Goal: Information Seeking & Learning: Learn about a topic

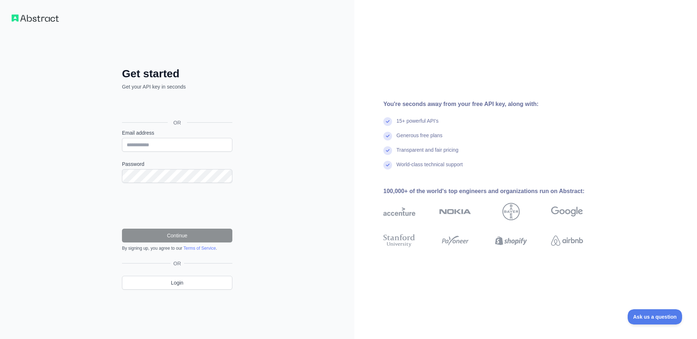
click at [251, 213] on div "Get started Get your API key in seconds OR Email address Password Continue By s…" at bounding box center [177, 169] width 354 height 339
click at [166, 144] on input "Email address" at bounding box center [177, 145] width 110 height 14
type input "**********"
click at [202, 239] on button "Continue" at bounding box center [177, 236] width 110 height 14
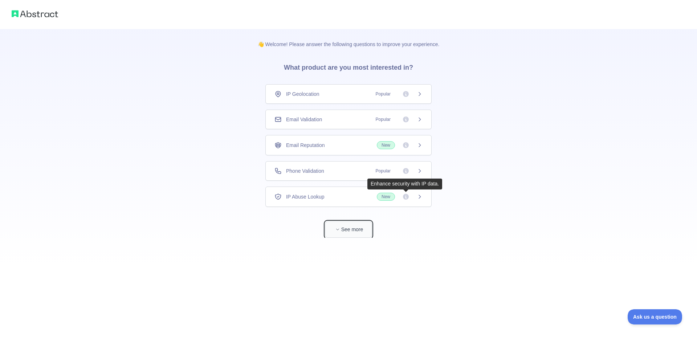
click at [347, 232] on button "See more" at bounding box center [348, 229] width 46 height 16
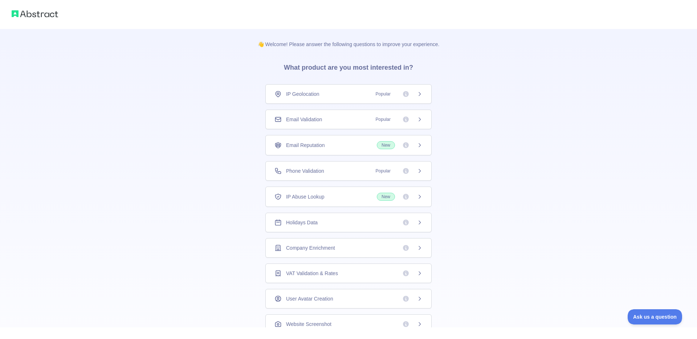
click at [324, 171] on span "Phone Validation" at bounding box center [305, 170] width 38 height 7
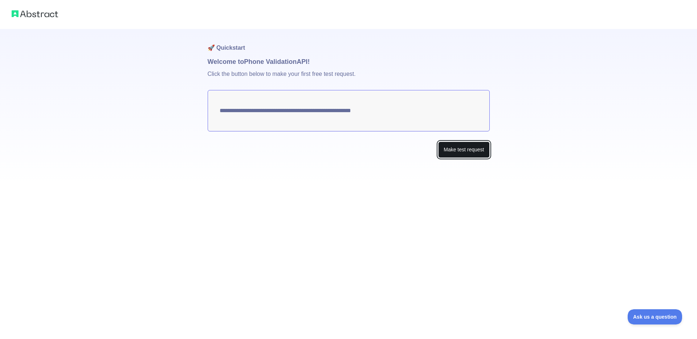
click at [466, 154] on button "Make test request" at bounding box center [463, 150] width 51 height 16
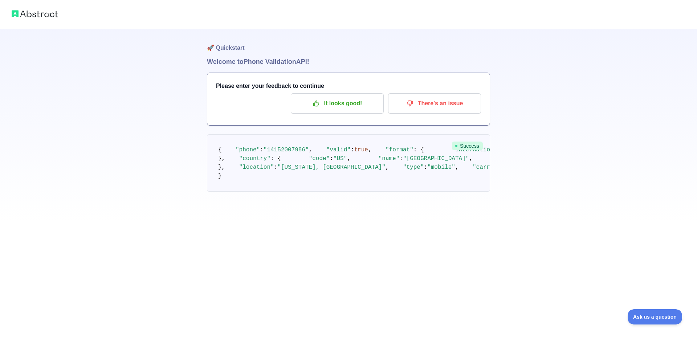
click at [290, 153] on span ""14152007986"" at bounding box center [286, 150] width 45 height 7
click at [434, 107] on p "There's an issue" at bounding box center [435, 103] width 82 height 12
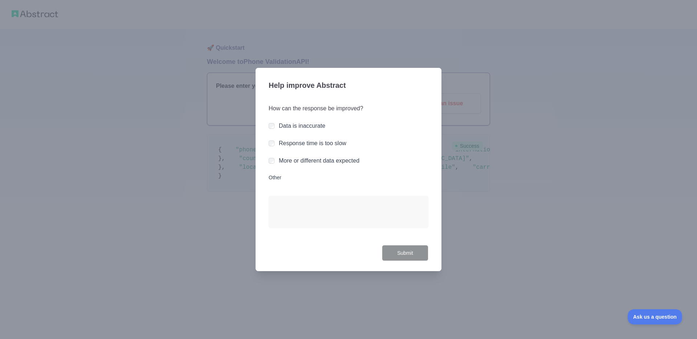
click at [224, 222] on div at bounding box center [348, 169] width 697 height 339
click at [267, 126] on div "Help improve Abstract How can the response be improved? Data is inaccurate Resp…" at bounding box center [349, 170] width 186 height 204
click at [332, 76] on div "Help improve Abstract How can the response be improved? Data is inaccurate Resp…" at bounding box center [349, 170] width 186 height 204
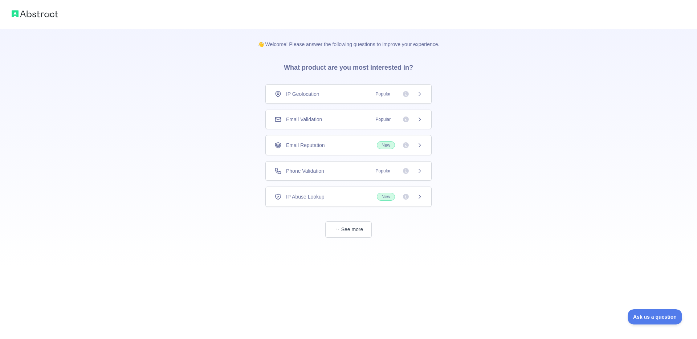
click at [334, 121] on div "Email Validation Popular" at bounding box center [348, 119] width 148 height 7
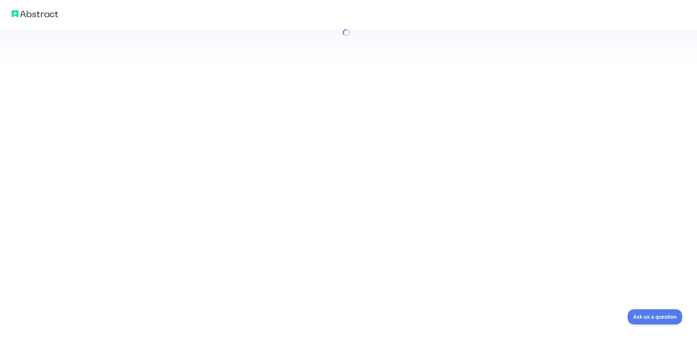
click at [334, 121] on div at bounding box center [348, 169] width 697 height 339
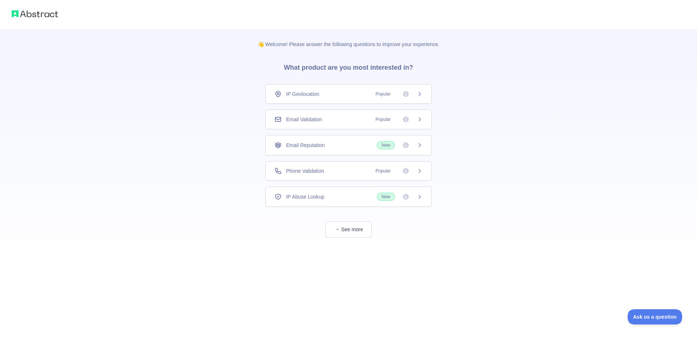
click at [316, 168] on span "Phone Validation" at bounding box center [305, 170] width 38 height 7
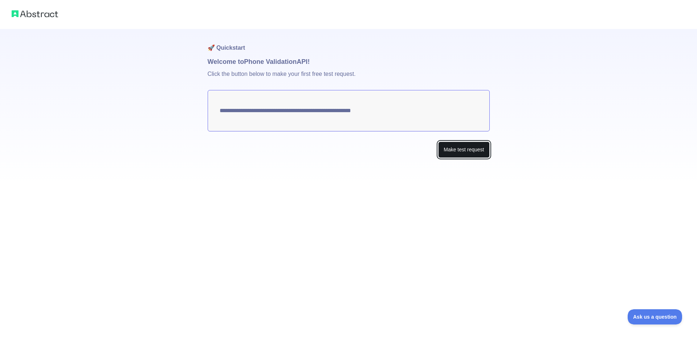
click at [462, 150] on button "Make test request" at bounding box center [463, 150] width 51 height 16
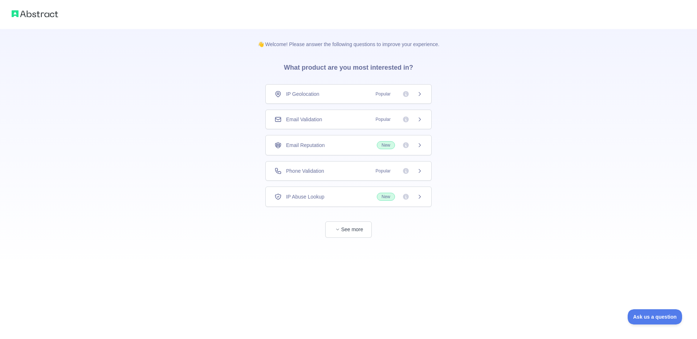
click at [358, 118] on div "Email Validation Popular" at bounding box center [348, 119] width 148 height 7
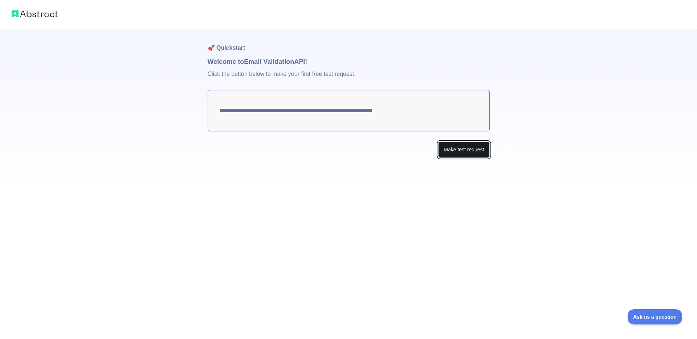
click at [458, 145] on button "Make test request" at bounding box center [463, 150] width 51 height 16
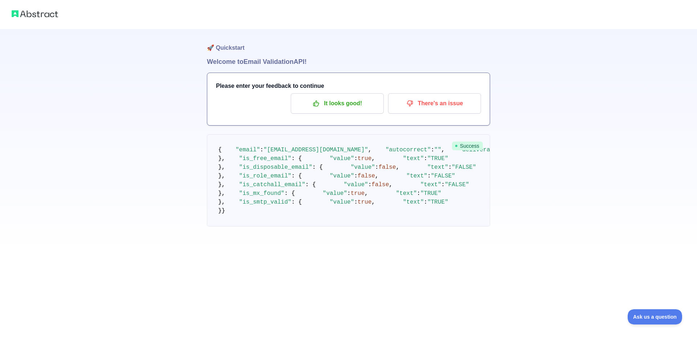
scroll to position [143, 0]
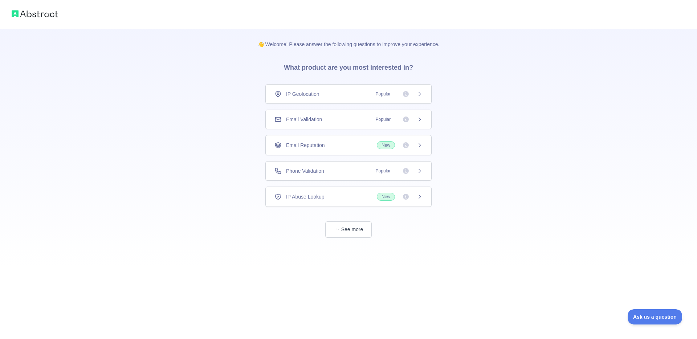
click at [347, 198] on div "IP Abuse Lookup New" at bounding box center [348, 197] width 148 height 8
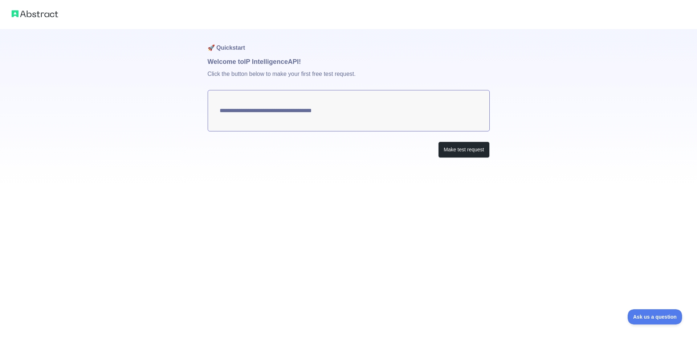
type textarea "**********"
click at [470, 149] on button "Make test request" at bounding box center [463, 150] width 51 height 16
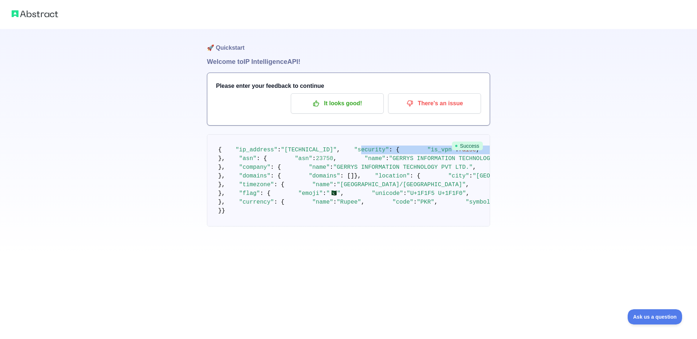
drag, startPoint x: 239, startPoint y: 166, endPoint x: 321, endPoint y: 228, distance: 102.7
click at [321, 227] on pre "{ "ip_address" : "202.69.38.114" , "security" : { "is_vpn" : false , "is_proxy"…" at bounding box center [348, 180] width 283 height 92
drag, startPoint x: 321, startPoint y: 228, endPoint x: 217, endPoint y: 154, distance: 127.4
click at [217, 154] on pre "{ "ip_address" : "202.69.38.114" , "security" : { "is_vpn" : false , "is_proxy"…" at bounding box center [348, 180] width 283 height 92
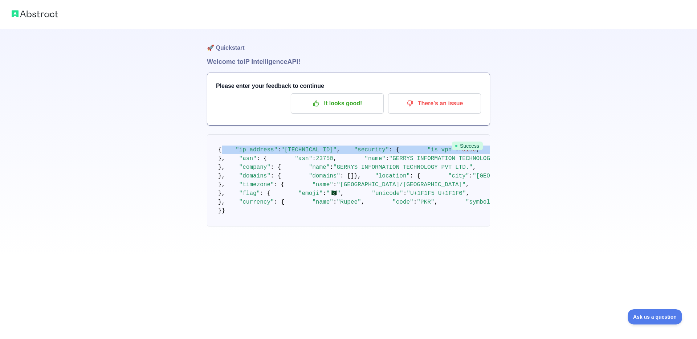
scroll to position [6, 0]
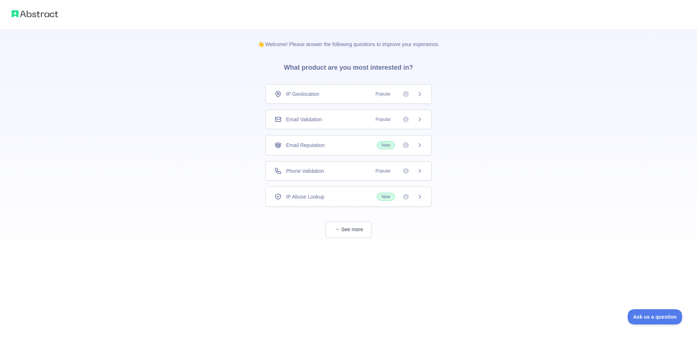
click at [415, 101] on div "IP Geolocation Popular" at bounding box center [348, 94] width 166 height 20
click at [46, 11] on img at bounding box center [35, 14] width 46 height 10
click at [41, 14] on img at bounding box center [35, 14] width 46 height 10
click at [50, 17] on img at bounding box center [35, 14] width 46 height 10
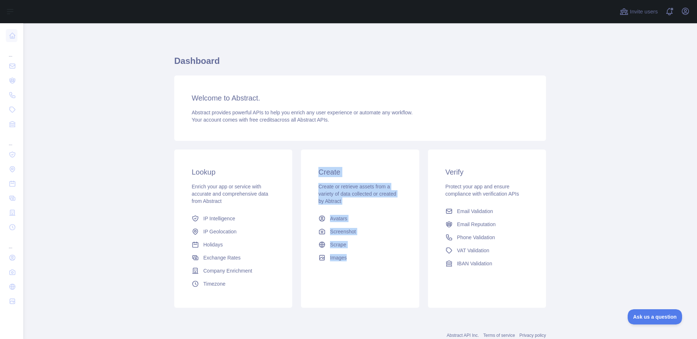
drag, startPoint x: 317, startPoint y: 166, endPoint x: 338, endPoint y: 297, distance: 132.7
click at [338, 297] on div "Create Create or retrieve assets from a variety of data collected or created by…" at bounding box center [360, 229] width 118 height 158
click at [390, 283] on div "Create Create or retrieve assets from a variety of data collected or created by…" at bounding box center [360, 229] width 118 height 158
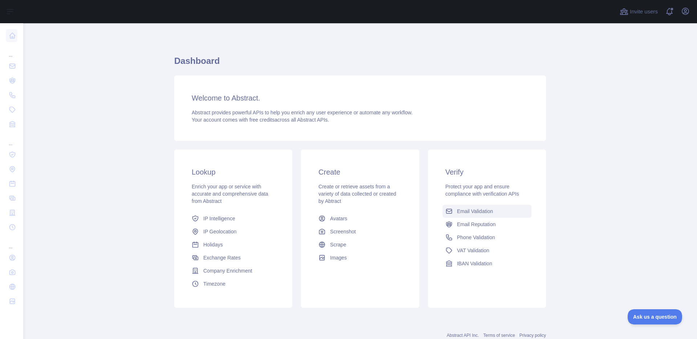
click at [488, 213] on span "Email Validation" at bounding box center [475, 211] width 36 height 7
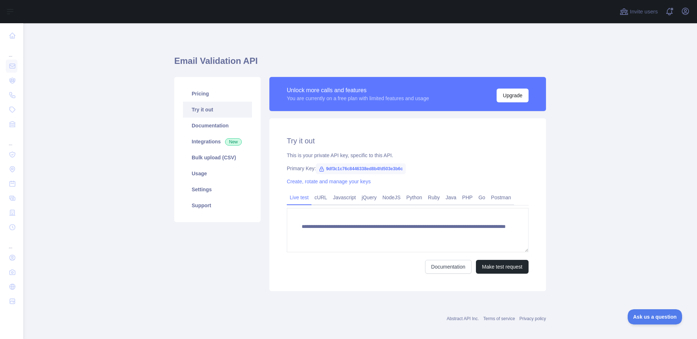
type textarea "**********"
click at [489, 263] on button "Make test request" at bounding box center [502, 267] width 53 height 14
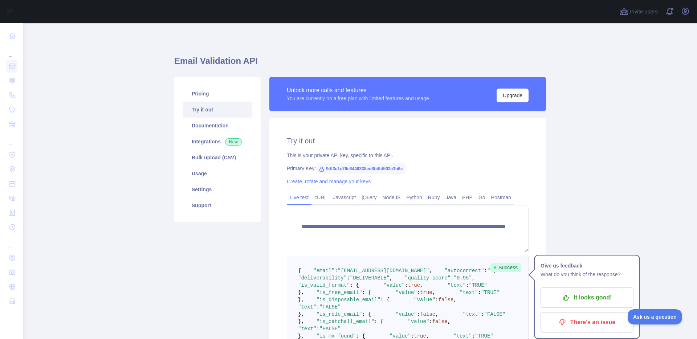
click at [333, 169] on span "9df3c1c76c8446338ed8b4fd503e3b6c" at bounding box center [361, 168] width 90 height 11
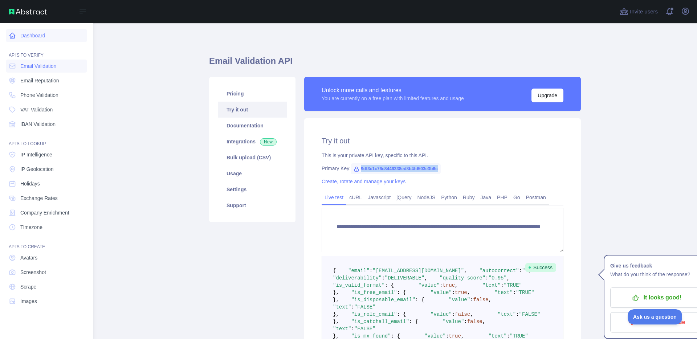
click at [27, 31] on link "Dashboard" at bounding box center [46, 35] width 81 height 13
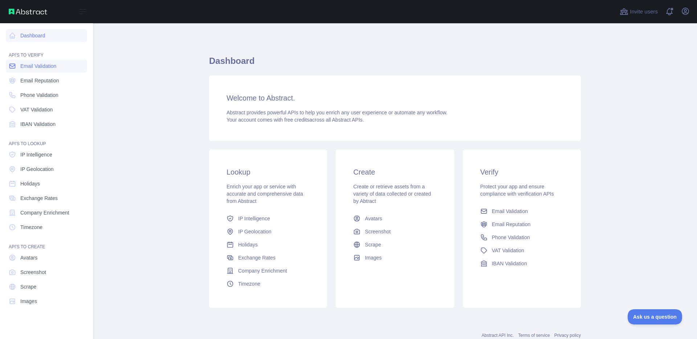
click at [25, 62] on span "Email Validation" at bounding box center [38, 65] width 36 height 7
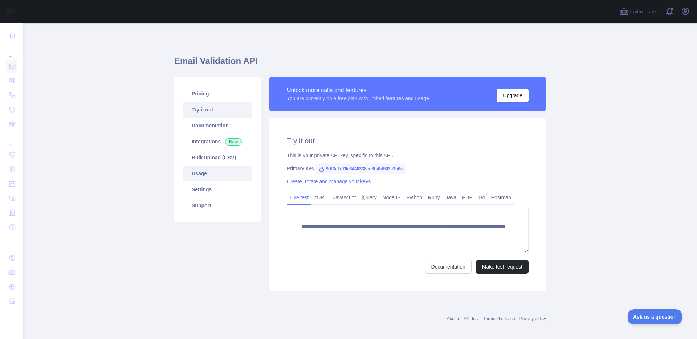
click at [205, 176] on link "Usage" at bounding box center [217, 174] width 69 height 16
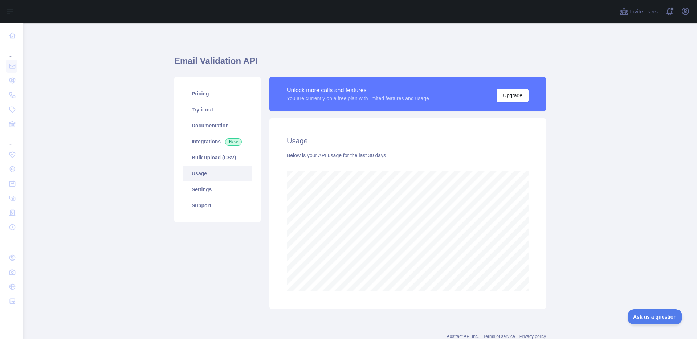
scroll to position [316, 674]
click at [204, 190] on link "Settings" at bounding box center [217, 190] width 69 height 16
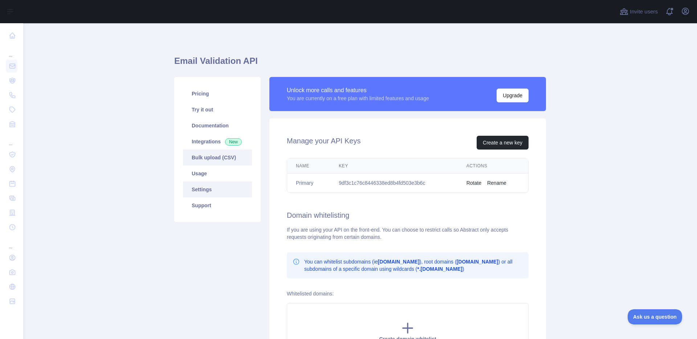
click at [216, 150] on link "Bulk upload (CSV)" at bounding box center [217, 158] width 69 height 16
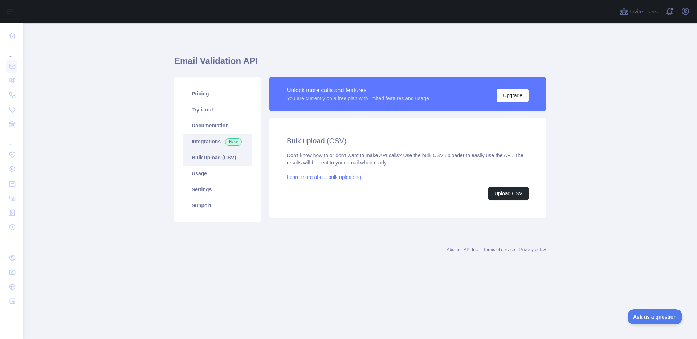
click at [215, 139] on link "Integrations New" at bounding box center [217, 142] width 69 height 16
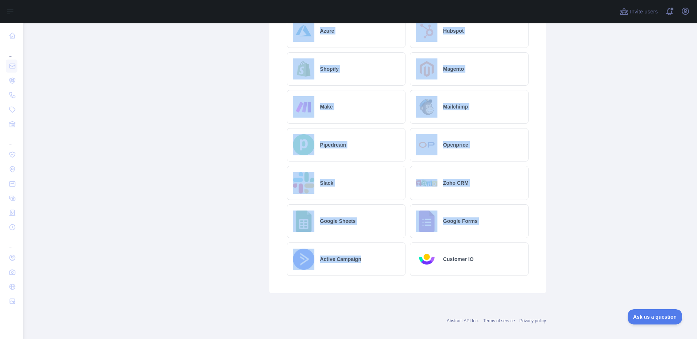
drag, startPoint x: 281, startPoint y: 137, endPoint x: 362, endPoint y: 280, distance: 164.5
click at [362, 280] on div "Integrations Abstract supports +6000 integrations via Zapier. Don't see the int…" at bounding box center [407, 36] width 277 height 516
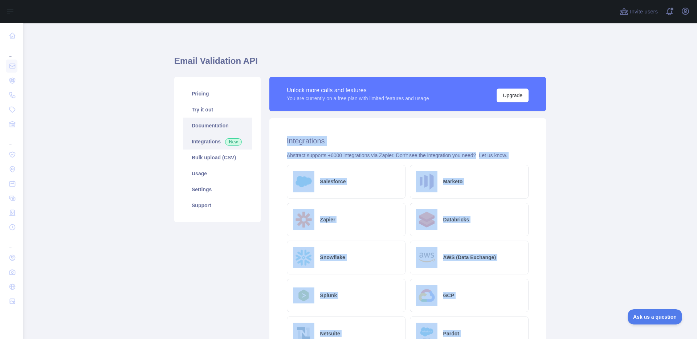
click at [216, 122] on link "Documentation" at bounding box center [217, 126] width 69 height 16
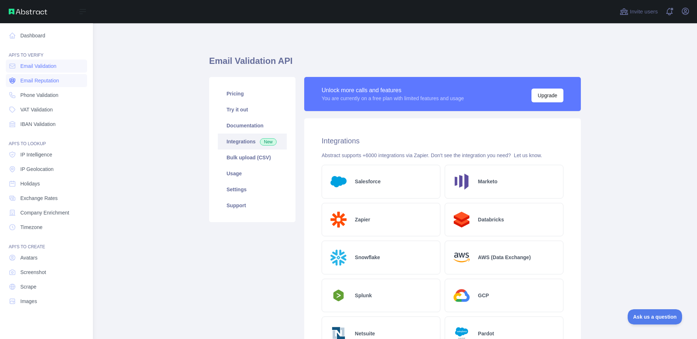
click at [37, 82] on span "Email Reputation" at bounding box center [39, 80] width 39 height 7
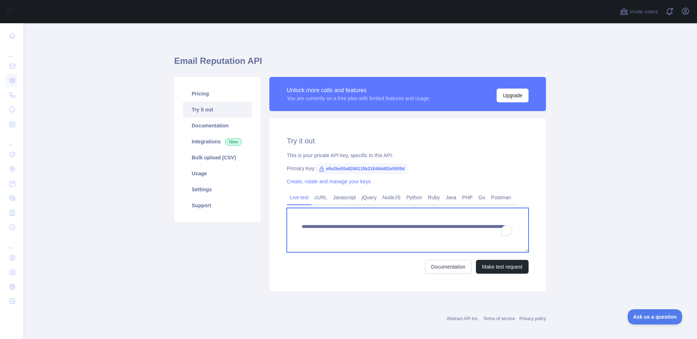
drag, startPoint x: 499, startPoint y: 235, endPoint x: 439, endPoint y: 235, distance: 60.3
click at [439, 235] on textarea "**********" at bounding box center [408, 230] width 242 height 44
paste textarea "**********"
click at [438, 233] on textarea "**********" at bounding box center [408, 230] width 242 height 44
click at [447, 234] on textarea "**********" at bounding box center [408, 230] width 242 height 44
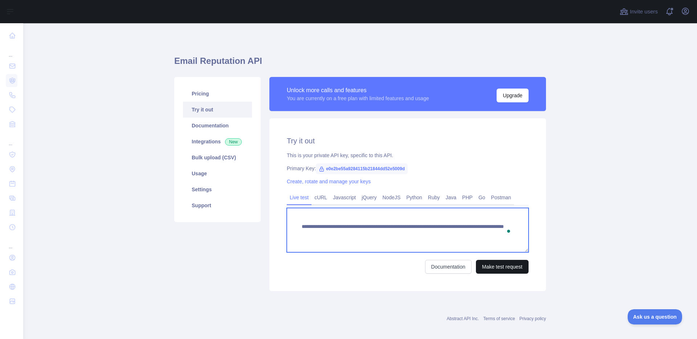
type textarea "**********"
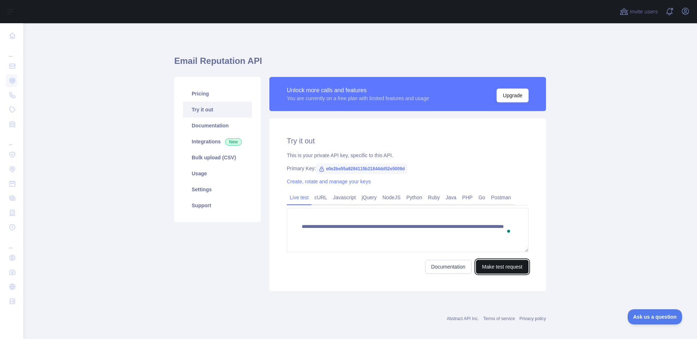
click at [494, 272] on button "Make test request" at bounding box center [502, 267] width 53 height 14
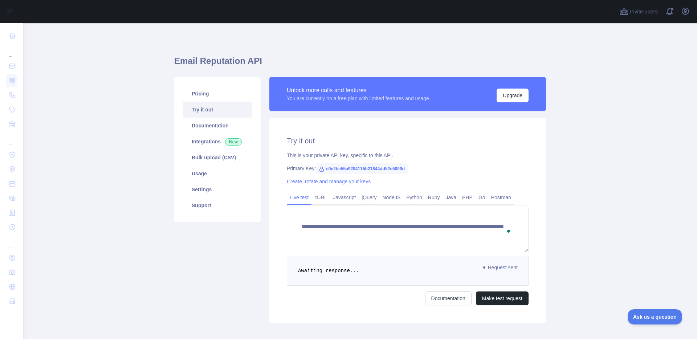
click at [507, 266] on span "Request sent" at bounding box center [501, 267] width 42 height 9
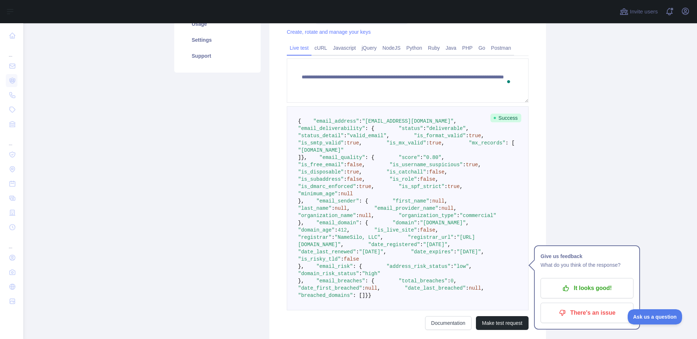
scroll to position [150, 0]
drag, startPoint x: 309, startPoint y: 200, endPoint x: 392, endPoint y: 311, distance: 139.2
click at [392, 310] on pre "{ "email_address" : "[EMAIL_ADDRESS][DOMAIN_NAME]" , "email_deliverability" : {…" at bounding box center [408, 208] width 242 height 204
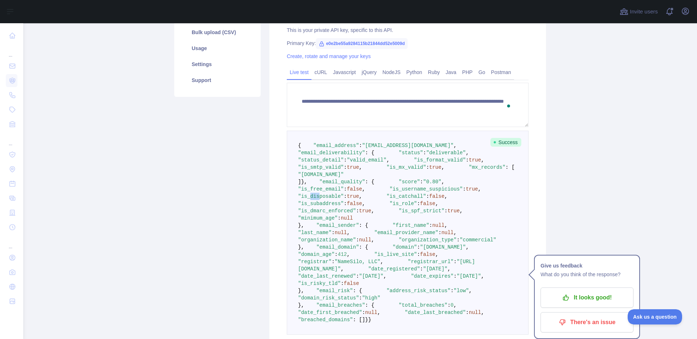
scroll to position [212, 0]
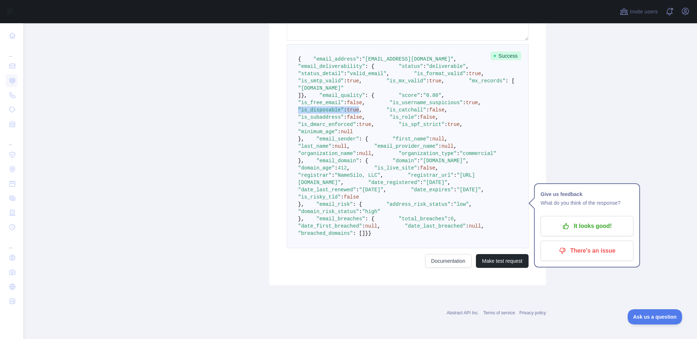
drag, startPoint x: 323, startPoint y: 175, endPoint x: 388, endPoint y: 175, distance: 64.3
click at [388, 113] on span ""is_disposable" : true ," at bounding box center [401, 106] width 207 height 13
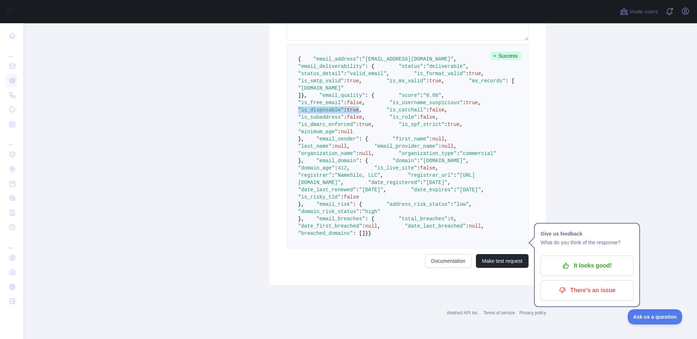
scroll to position [0, 0]
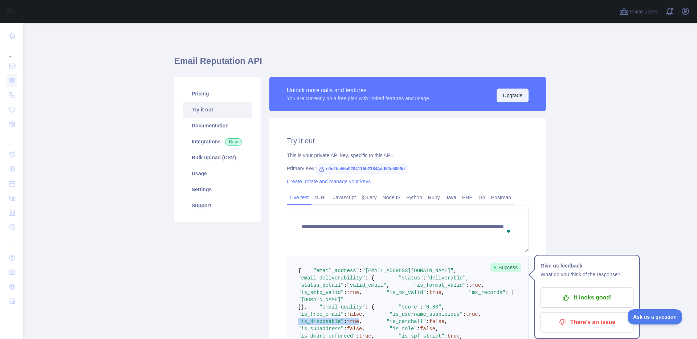
click at [521, 99] on button "Upgrade" at bounding box center [513, 96] width 32 height 14
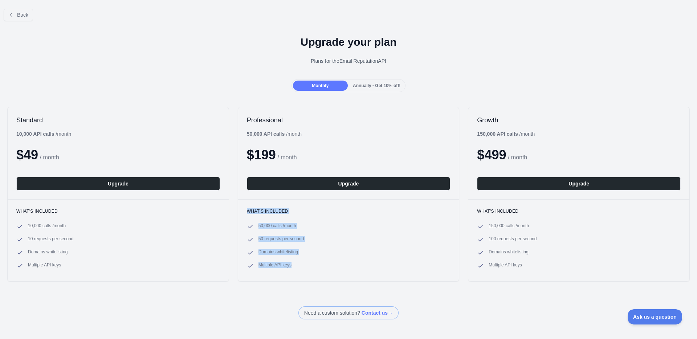
drag, startPoint x: 247, startPoint y: 207, endPoint x: 302, endPoint y: 272, distance: 85.2
click at [302, 272] on div "What's included 50,000 calls / month 50 requests per second Domains whitelistin…" at bounding box center [348, 240] width 221 height 82
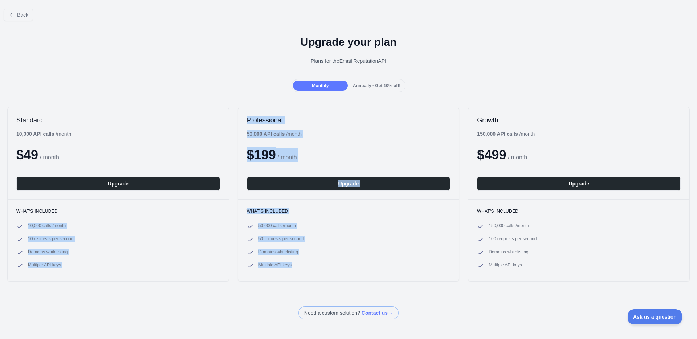
drag, startPoint x: 302, startPoint y: 264, endPoint x: 202, endPoint y: 207, distance: 114.5
click at [203, 212] on div "Standard 10,000 API calls / month $ 49 / month Upgrade What's included 10,000 c…" at bounding box center [348, 194] width 697 height 190
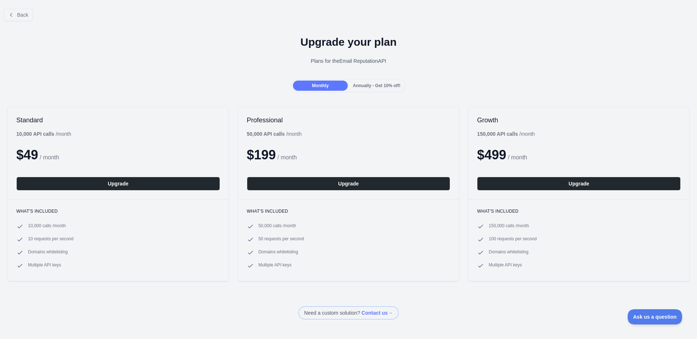
click at [219, 240] on li "10 requests per second" at bounding box center [118, 239] width 204 height 7
click at [386, 83] on span "Annually - Get 10% off!" at bounding box center [377, 85] width 48 height 5
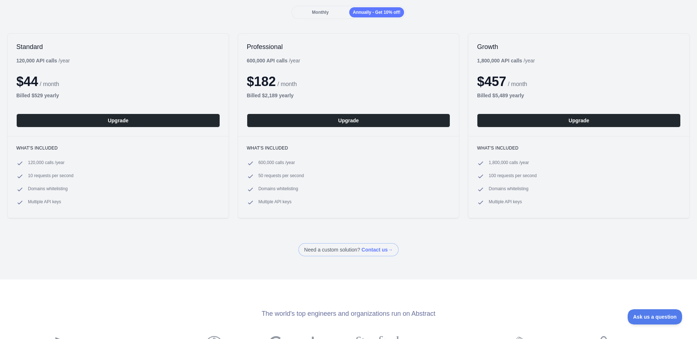
scroll to position [82, 0]
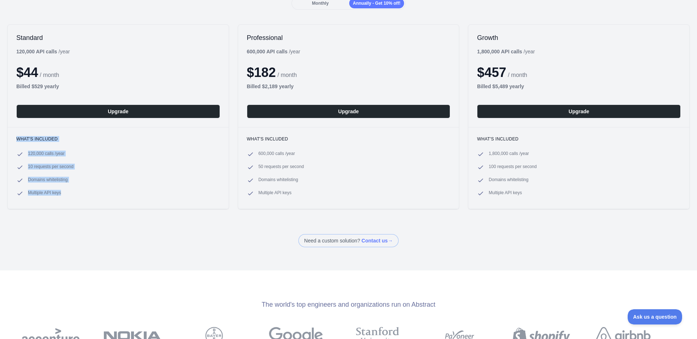
drag, startPoint x: 17, startPoint y: 134, endPoint x: 81, endPoint y: 208, distance: 97.3
click at [81, 208] on div "What's included 120,000 calls / year 10 requests per second Domains whitelistin…" at bounding box center [118, 168] width 221 height 82
click at [70, 200] on div "What's included 120,000 calls / year 10 requests per second Domains whitelistin…" at bounding box center [118, 168] width 221 height 82
drag, startPoint x: 66, startPoint y: 194, endPoint x: 18, endPoint y: 135, distance: 76.7
click at [18, 135] on div "What's included 120,000 calls / year 10 requests per second Domains whitelistin…" at bounding box center [118, 168] width 221 height 82
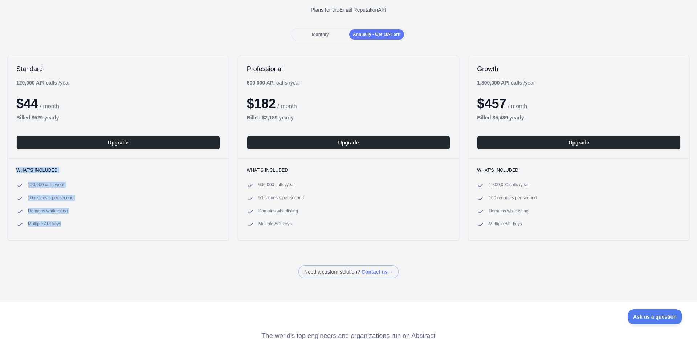
scroll to position [43, 0]
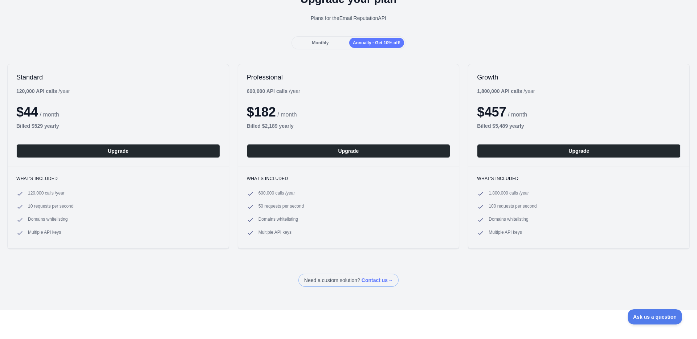
click at [322, 37] on div "Monthly Annually - Get 10% off!" at bounding box center [349, 42] width 114 height 13
click at [322, 40] on span "Monthly" at bounding box center [320, 42] width 17 height 5
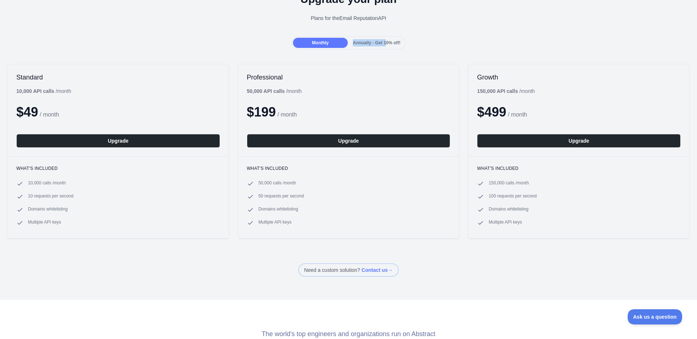
click at [387, 39] on div "Annually - Get 10% off!" at bounding box center [376, 43] width 55 height 10
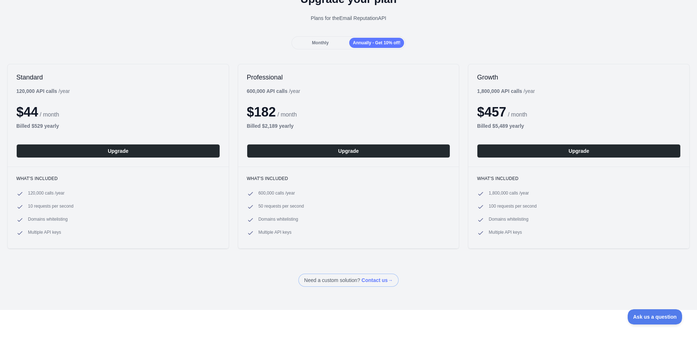
click at [340, 40] on div "Monthly" at bounding box center [320, 43] width 55 height 10
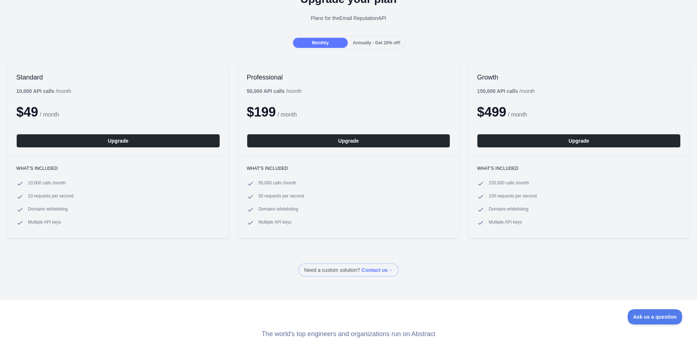
click at [379, 43] on span "Annually - Get 10% off!" at bounding box center [377, 42] width 48 height 5
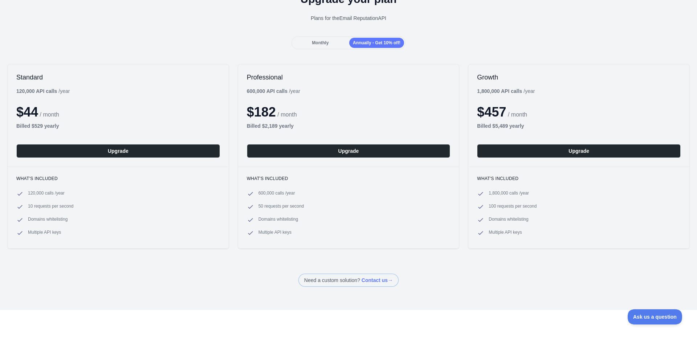
click at [322, 42] on span "Monthly" at bounding box center [320, 42] width 17 height 5
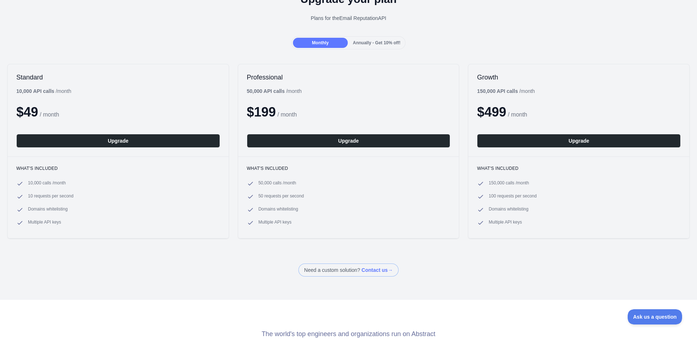
click at [369, 42] on span "Annually - Get 10% off!" at bounding box center [377, 42] width 48 height 5
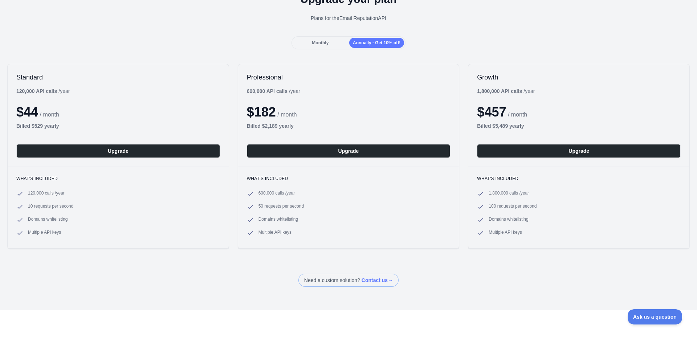
click at [307, 43] on div "Monthly" at bounding box center [320, 43] width 55 height 10
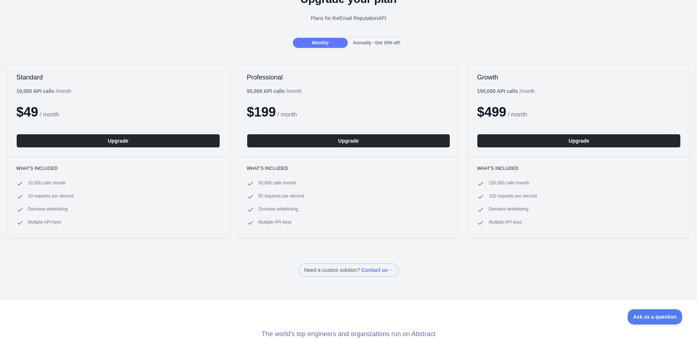
click at [370, 38] on div "Annually - Get 10% off!" at bounding box center [376, 43] width 55 height 10
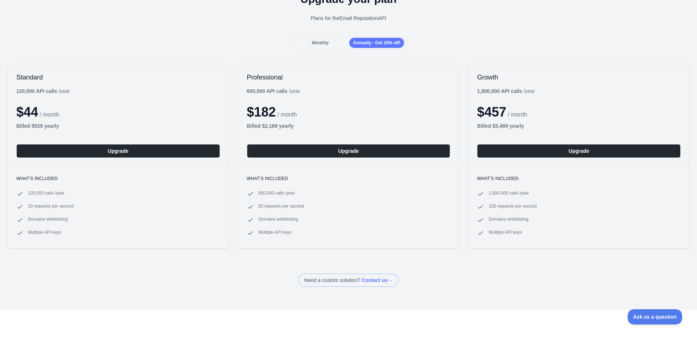
click at [326, 38] on div "Monthly" at bounding box center [320, 43] width 55 height 10
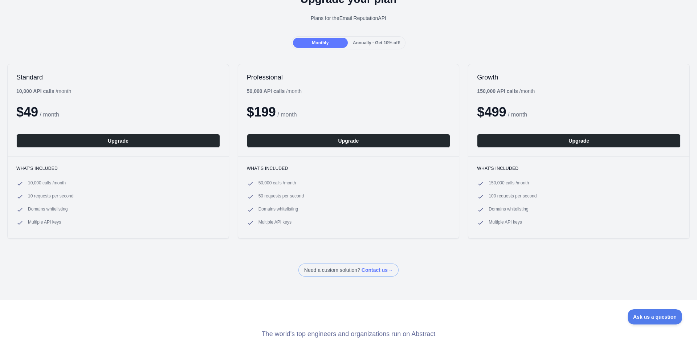
click at [379, 46] on div "Annually - Get 10% off!" at bounding box center [376, 43] width 55 height 10
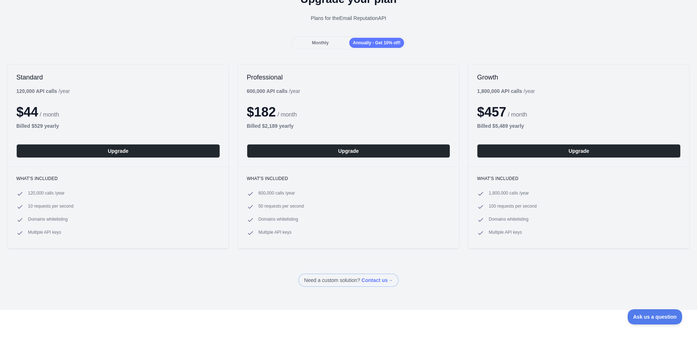
scroll to position [0, 0]
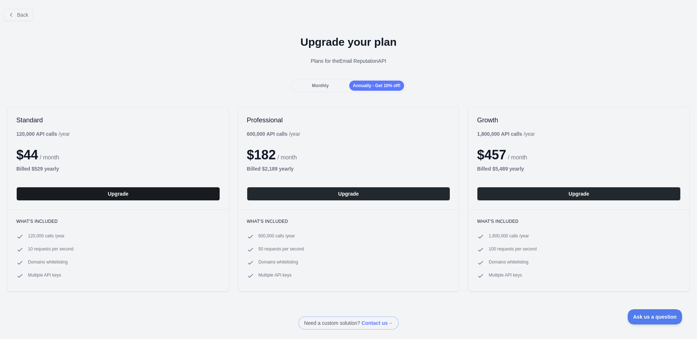
click at [153, 193] on button "Upgrade" at bounding box center [118, 194] width 204 height 14
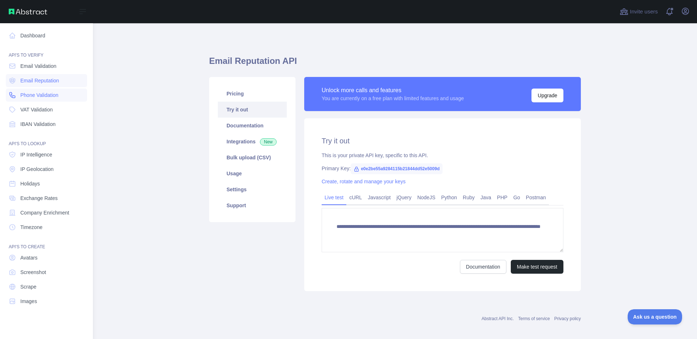
click at [30, 94] on span "Phone Validation" at bounding box center [39, 94] width 38 height 7
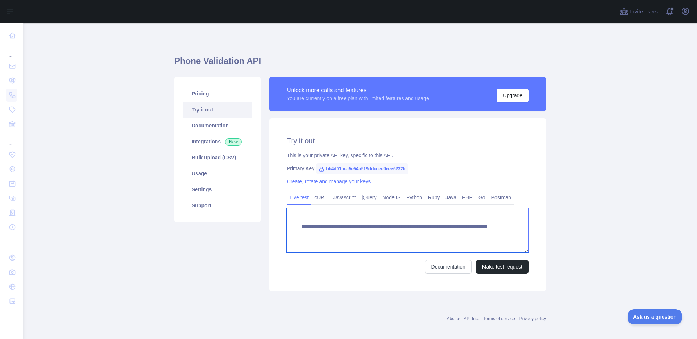
click at [460, 231] on textarea "**********" at bounding box center [408, 230] width 242 height 44
paste textarea "******"
click at [441, 233] on textarea "**********" at bounding box center [408, 230] width 242 height 44
type textarea "**********"
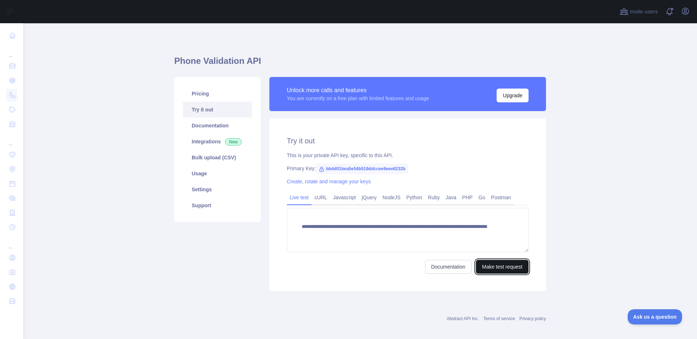
click at [504, 267] on button "Make test request" at bounding box center [502, 267] width 53 height 14
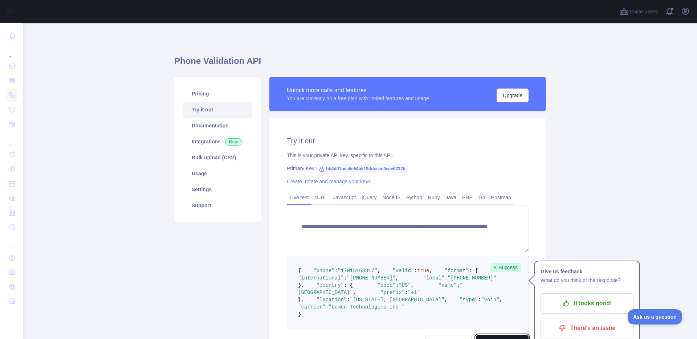
scroll to position [24, 0]
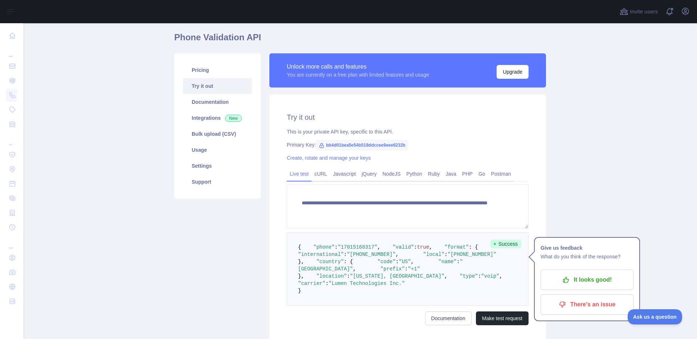
click at [160, 85] on main "**********" at bounding box center [360, 181] width 674 height 316
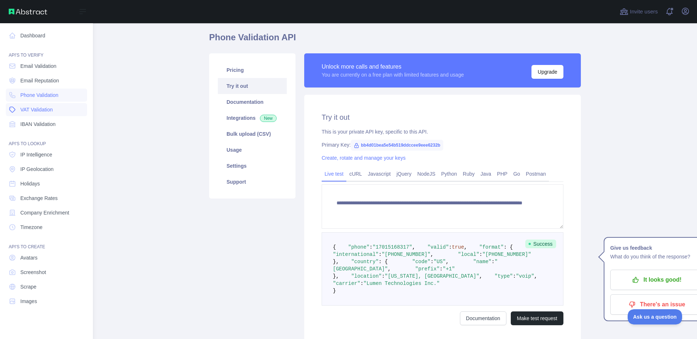
click at [32, 110] on span "VAT Validation" at bounding box center [36, 109] width 32 height 7
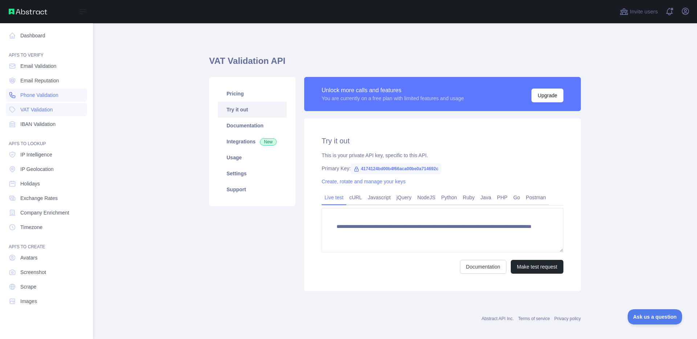
click at [40, 98] on span "Phone Validation" at bounding box center [39, 94] width 38 height 7
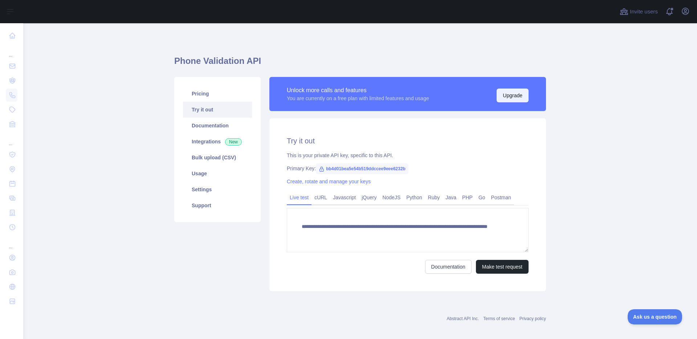
click at [516, 96] on button "Upgrade" at bounding box center [513, 96] width 32 height 14
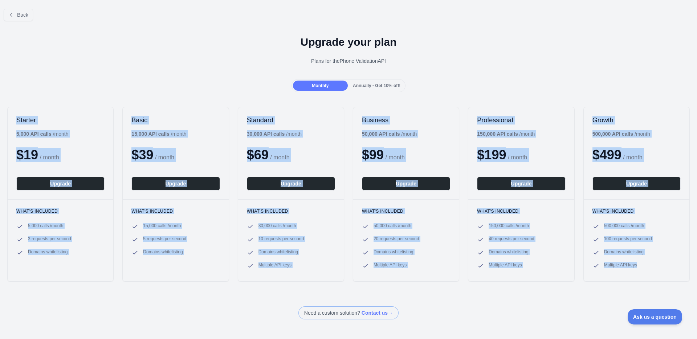
drag, startPoint x: 15, startPoint y: 109, endPoint x: 296, endPoint y: 296, distance: 337.6
click at [296, 296] on div "Back Upgrade your plan Plans for the Phone Validation API Monthly Annually - Ge…" at bounding box center [348, 161] width 697 height 317
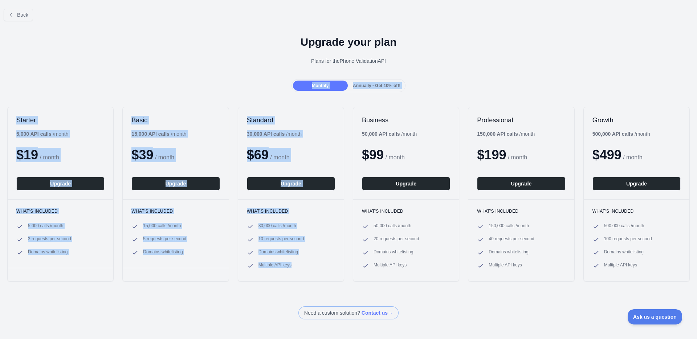
drag, startPoint x: 298, startPoint y: 278, endPoint x: 166, endPoint y: 94, distance: 226.5
click at [166, 94] on div "Back Upgrade your plan Plans for the Phone Validation API Monthly Annually - Ge…" at bounding box center [348, 161] width 697 height 317
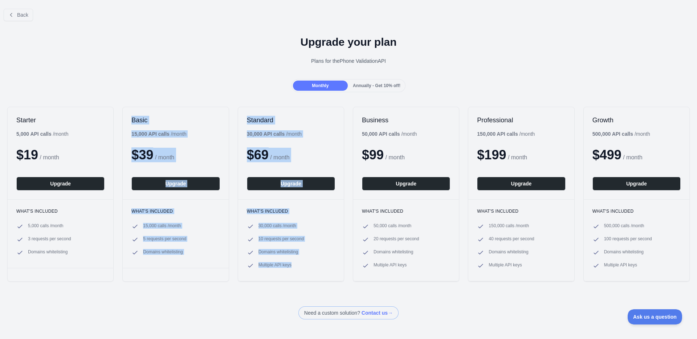
click at [166, 94] on div "Back Upgrade your plan Plans for the Phone Validation API Monthly Annually - Ge…" at bounding box center [348, 161] width 697 height 317
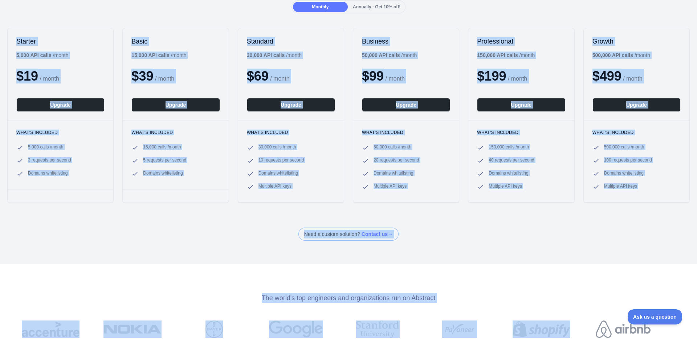
scroll to position [119, 0]
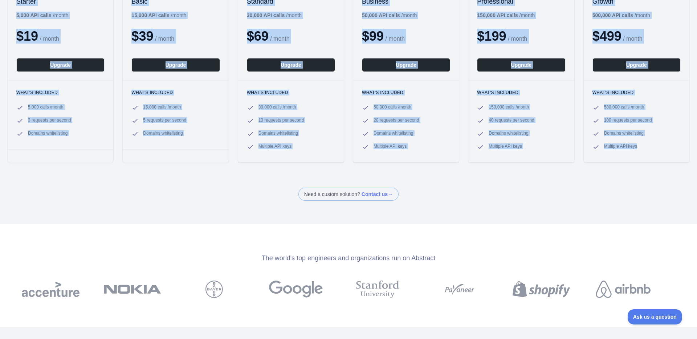
drag, startPoint x: 16, startPoint y: 108, endPoint x: 599, endPoint y: 175, distance: 587.3
click at [599, 175] on div "Back Upgrade your plan Plans for the Phone Validation API Monthly Annually - Ge…" at bounding box center [348, 42] width 697 height 317
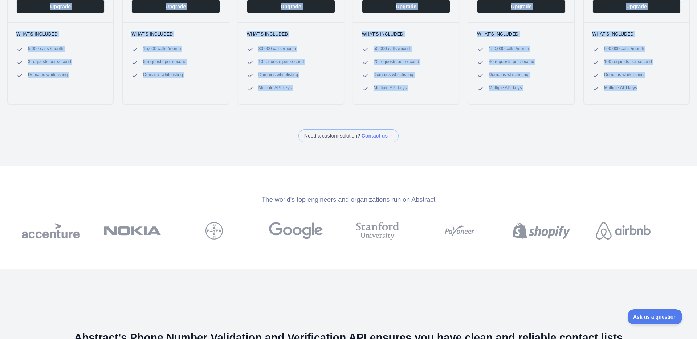
scroll to position [177, 0]
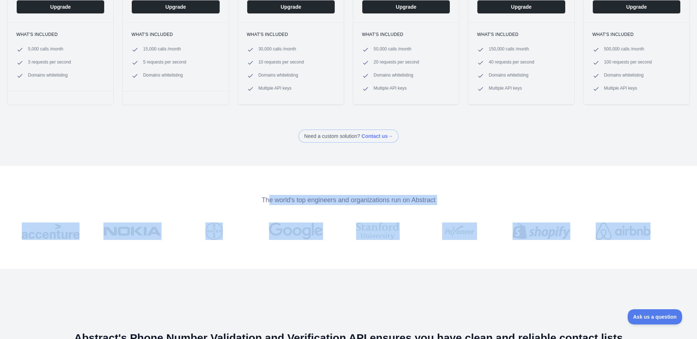
drag, startPoint x: 267, startPoint y: 197, endPoint x: 470, endPoint y: 284, distance: 220.7
click at [470, 284] on div "Back Upgrade your plan Plans for the Phone Validation API Monthly Annually - Ge…" at bounding box center [348, 169] width 697 height 339
drag, startPoint x: 433, startPoint y: 262, endPoint x: 313, endPoint y: 183, distance: 144.0
click at [313, 183] on div "The world's top engineers and organizations run on Abstract" at bounding box center [348, 217] width 697 height 103
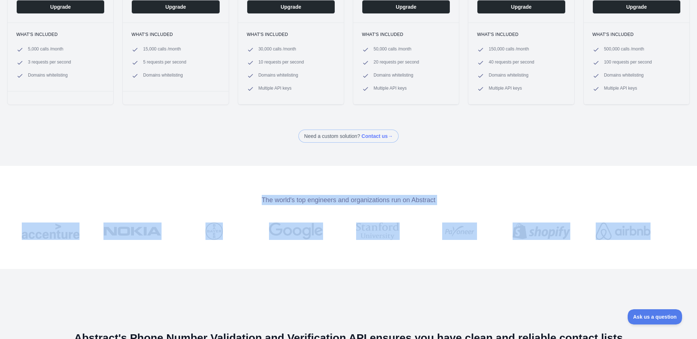
drag, startPoint x: 256, startPoint y: 193, endPoint x: 632, endPoint y: 262, distance: 381.7
click at [633, 264] on div "The world's top engineers and organizations run on Abstract" at bounding box center [348, 217] width 697 height 103
drag, startPoint x: 663, startPoint y: 250, endPoint x: 439, endPoint y: 190, distance: 232.6
click at [439, 190] on div "The world's top engineers and organizations run on Abstract" at bounding box center [348, 217] width 697 height 103
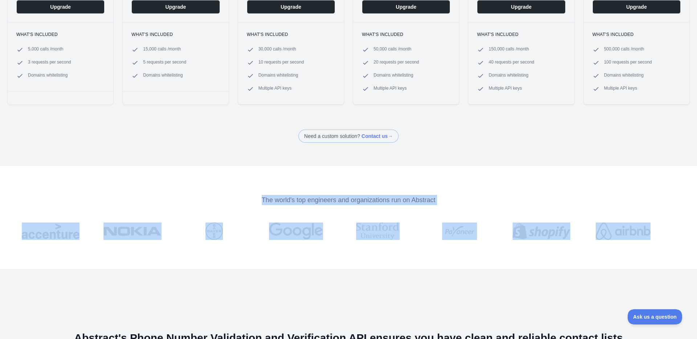
drag, startPoint x: 260, startPoint y: 197, endPoint x: 652, endPoint y: 238, distance: 394.2
click at [652, 238] on div "The world's top engineers and organizations run on Abstract" at bounding box center [348, 217] width 697 height 103
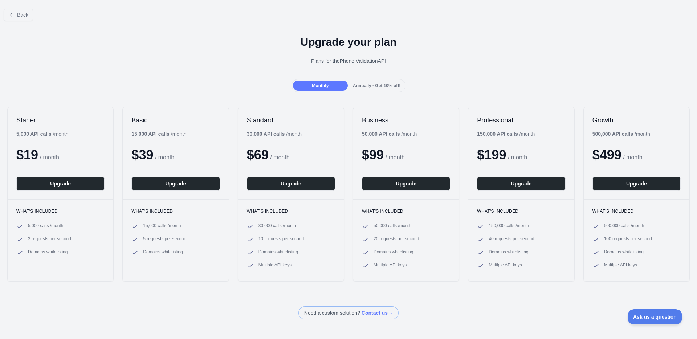
scroll to position [12, 0]
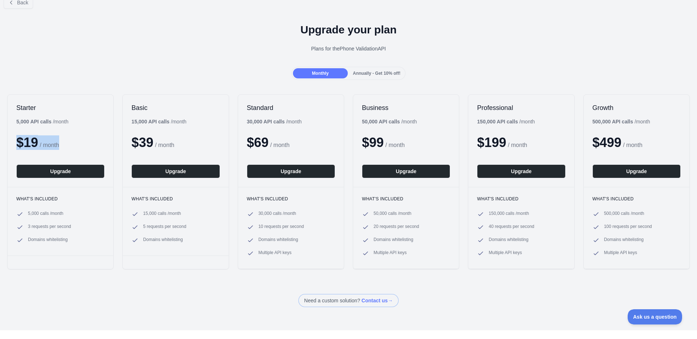
drag, startPoint x: 18, startPoint y: 138, endPoint x: 69, endPoint y: 146, distance: 51.9
click at [69, 146] on div "$ 19 / month" at bounding box center [60, 142] width 88 height 15
drag, startPoint x: 18, startPoint y: 195, endPoint x: 76, endPoint y: 247, distance: 78.4
click at [76, 247] on div "What's included 5,000 calls / month 3 requests per second Domains whitelisting" at bounding box center [61, 221] width 106 height 69
click at [60, 236] on ul "5,000 calls / month 3 requests per second Domains whitelisting" at bounding box center [60, 227] width 88 height 33
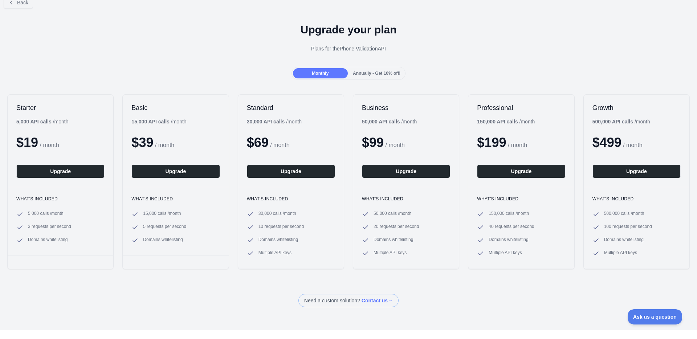
click at [77, 232] on ul "5,000 calls / month 3 requests per second Domains whitelisting" at bounding box center [60, 227] width 88 height 33
click at [68, 227] on span "3 requests per second" at bounding box center [49, 227] width 43 height 7
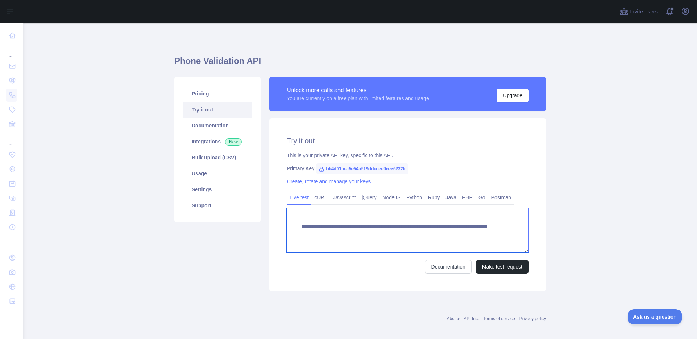
click at [468, 234] on textarea "**********" at bounding box center [408, 230] width 242 height 44
paste textarea "******"
click at [470, 232] on textarea "**********" at bounding box center [408, 230] width 242 height 44
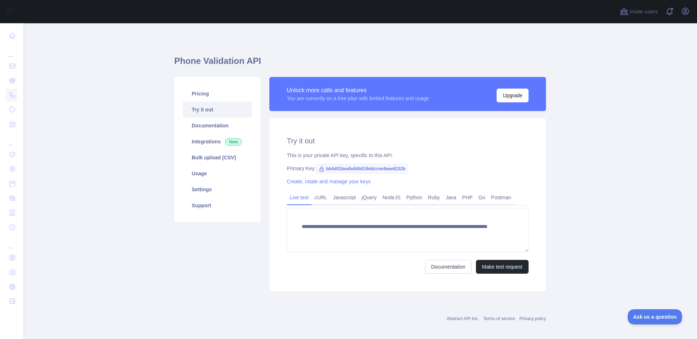
click at [507, 274] on div "**********" at bounding box center [407, 204] width 277 height 173
click at [509, 271] on button "Make test request" at bounding box center [502, 267] width 53 height 14
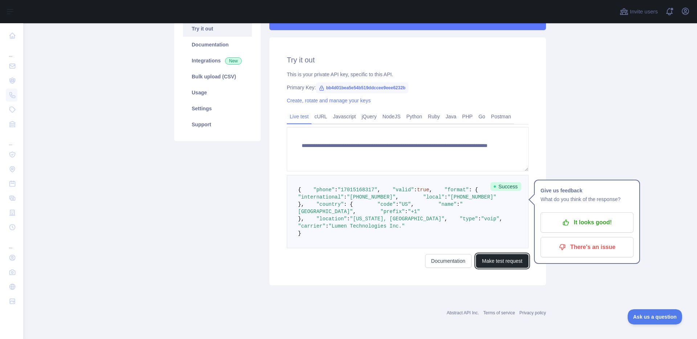
scroll to position [135, 0]
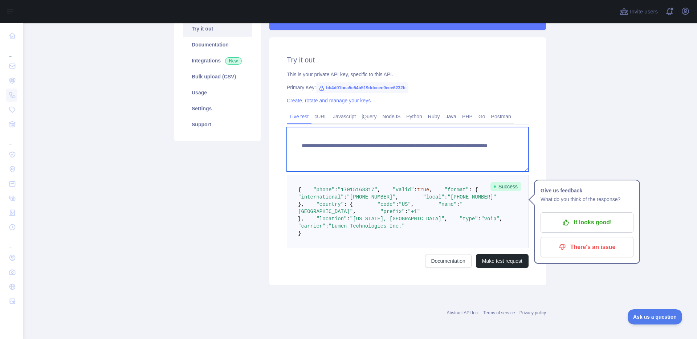
drag, startPoint x: 328, startPoint y: 111, endPoint x: 304, endPoint y: 244, distance: 135.4
click at [304, 244] on form "**********" at bounding box center [408, 197] width 242 height 141
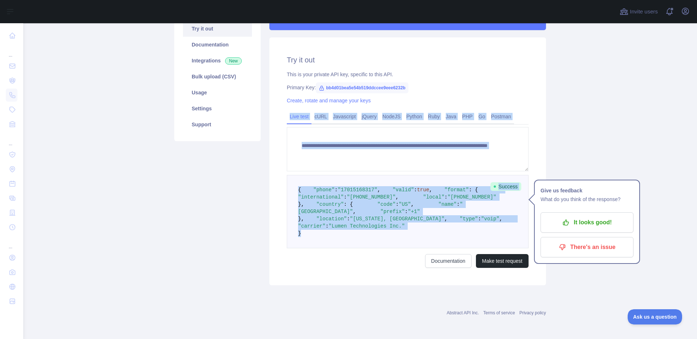
drag, startPoint x: 304, startPoint y: 249, endPoint x: 284, endPoint y: 62, distance: 187.6
click at [284, 62] on div "**********" at bounding box center [407, 161] width 277 height 248
click at [435, 248] on pre "{ "phone" : "[PHONE_NUMBER]" , "valid" : true , "format" : { "international" : …" at bounding box center [408, 211] width 242 height 73
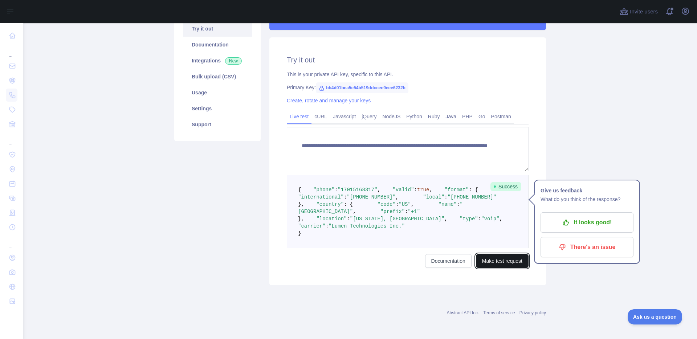
click at [493, 268] on button "Make test request" at bounding box center [502, 261] width 53 height 14
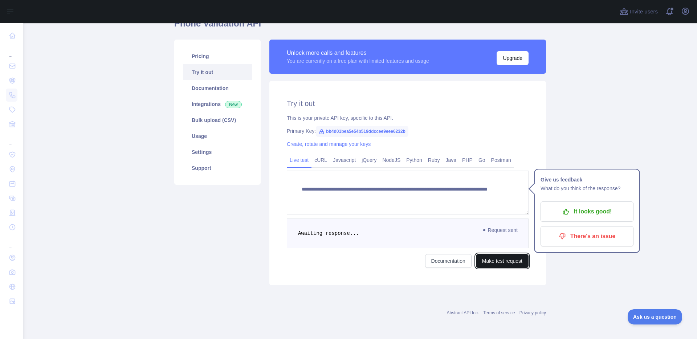
scroll to position [82, 0]
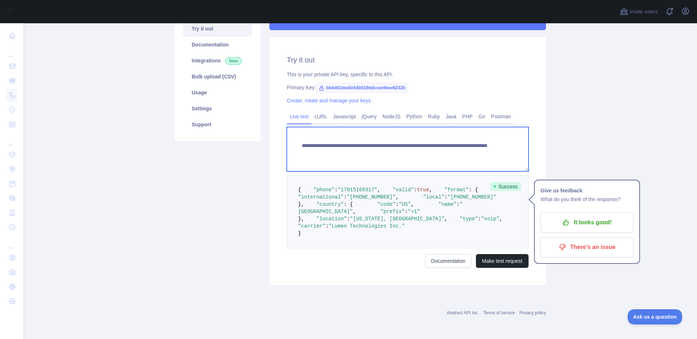
click at [456, 153] on textarea "**********" at bounding box center [408, 149] width 242 height 44
paste textarea "******"
type textarea "**********"
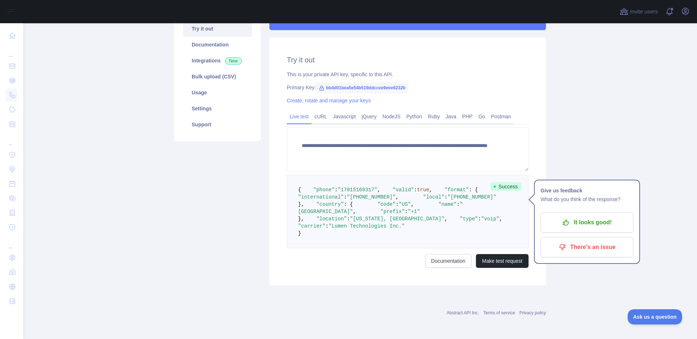
click at [431, 239] on pre "{ "phone" : "[PHONE_NUMBER]" , "valid" : true , "format" : { "international" : …" at bounding box center [408, 211] width 242 height 73
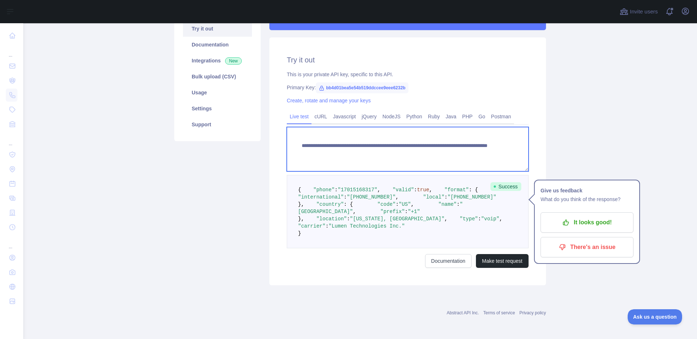
click at [451, 153] on textarea "**********" at bounding box center [408, 149] width 242 height 44
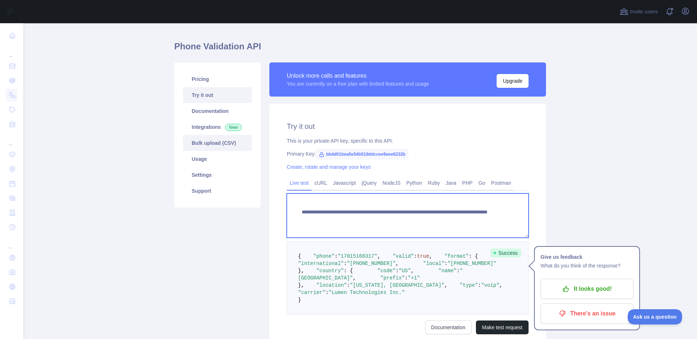
scroll to position [0, 0]
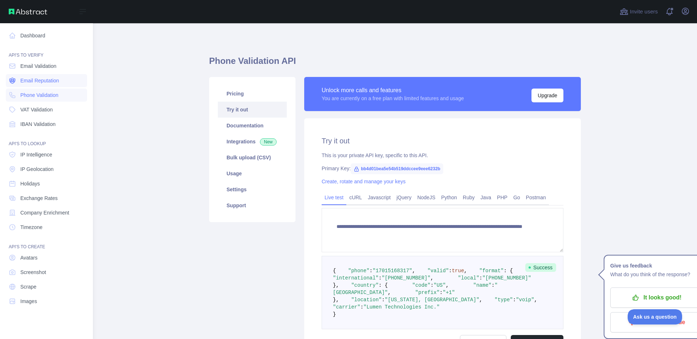
click at [40, 86] on link "Email Reputation" at bounding box center [46, 80] width 81 height 13
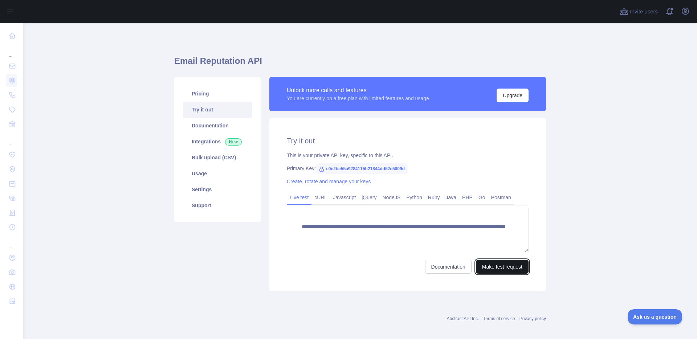
click at [493, 272] on button "Make test request" at bounding box center [502, 267] width 53 height 14
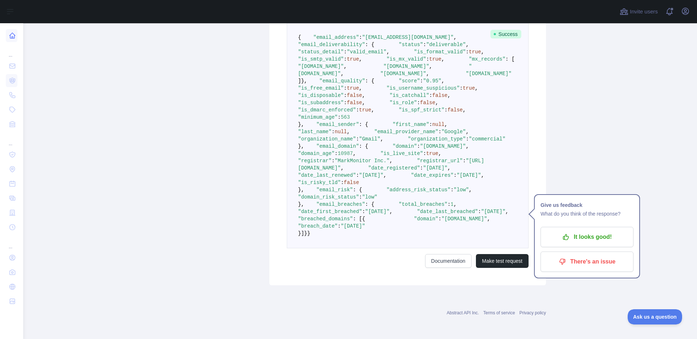
scroll to position [406, 0]
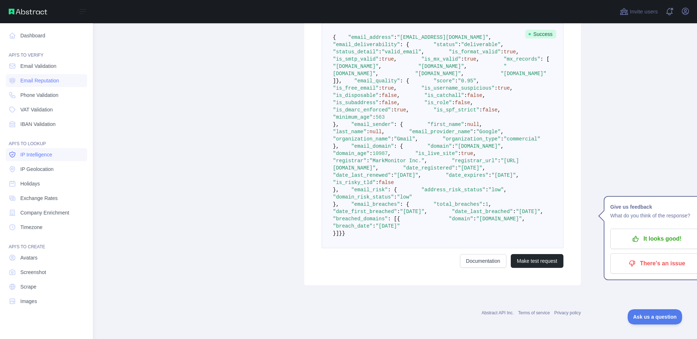
click at [34, 156] on span "IP Intelligence" at bounding box center [36, 154] width 32 height 7
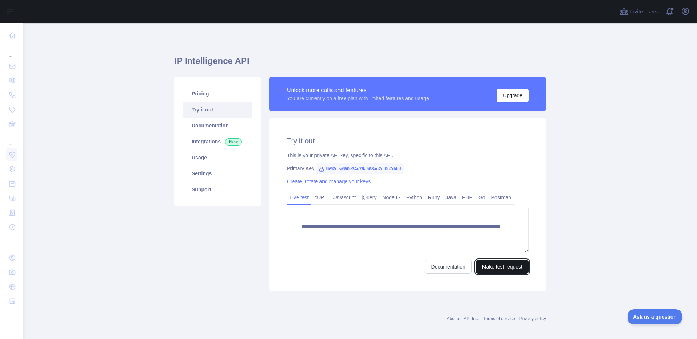
click at [491, 268] on button "Make test request" at bounding box center [502, 267] width 53 height 14
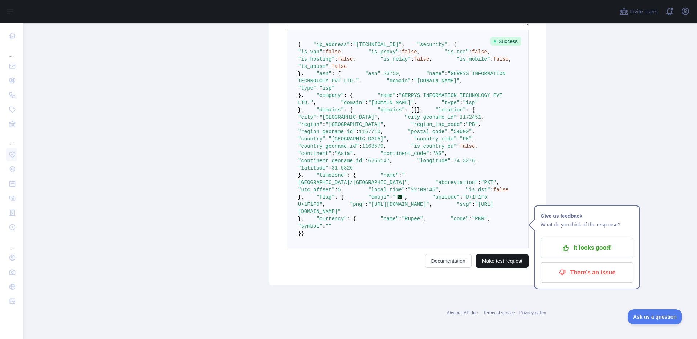
scroll to position [111, 0]
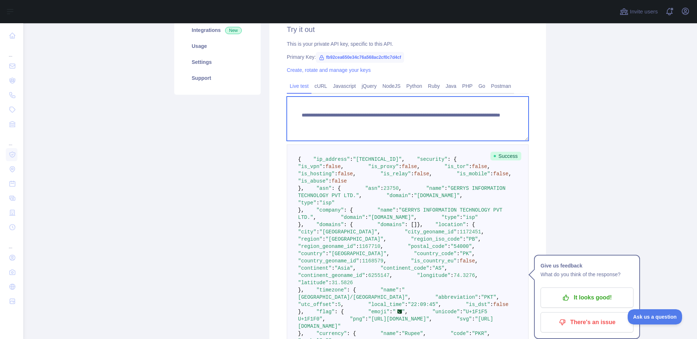
drag, startPoint x: 480, startPoint y: 123, endPoint x: 446, endPoint y: 123, distance: 34.1
click at [446, 123] on textarea "**********" at bounding box center [408, 119] width 242 height 44
paste textarea
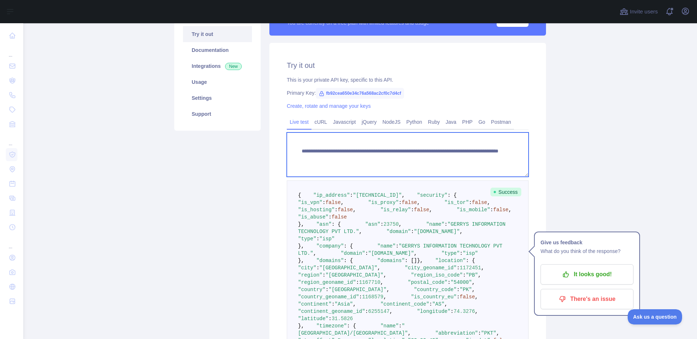
scroll to position [52, 0]
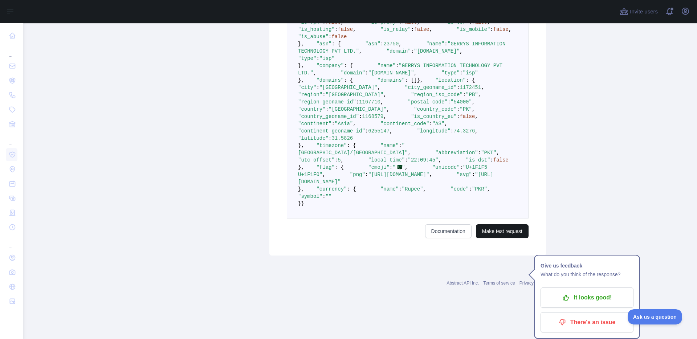
type textarea "**********"
click at [505, 238] on button "Make test request" at bounding box center [502, 231] width 53 height 14
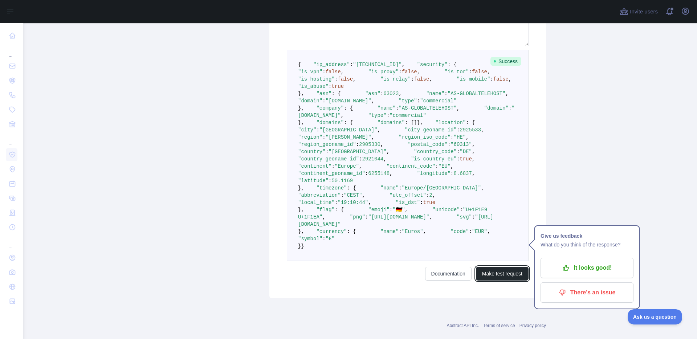
scroll to position [199, 0]
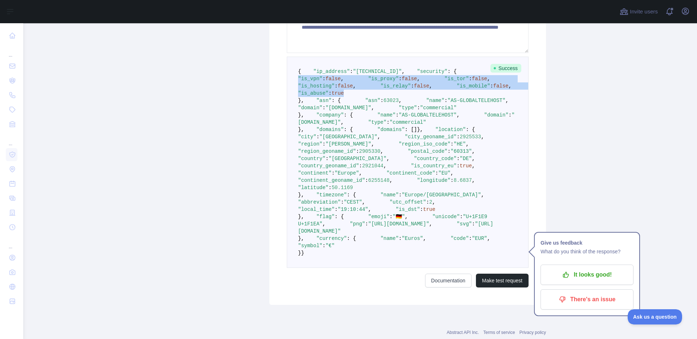
drag, startPoint x: 322, startPoint y: 93, endPoint x: 387, endPoint y: 137, distance: 78.2
click at [387, 137] on pre "{ "ip_address" : "[TECHNICAL_ID]" , "security" : { "is_vpn" : false , "is_proxy…" at bounding box center [408, 162] width 242 height 211
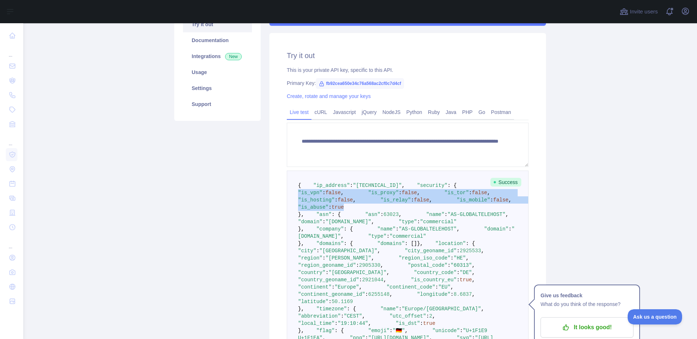
scroll to position [85, 0]
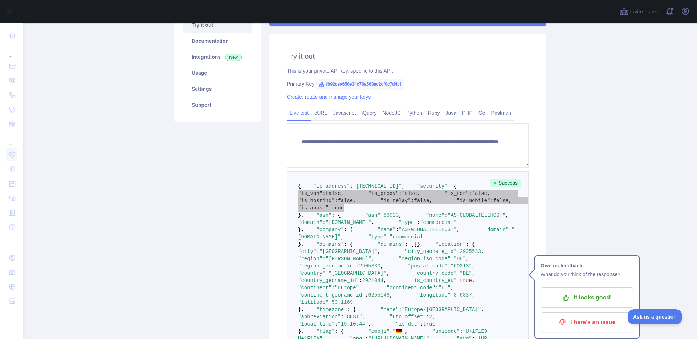
drag, startPoint x: 325, startPoint y: 207, endPoint x: 190, endPoint y: 5, distance: 242.9
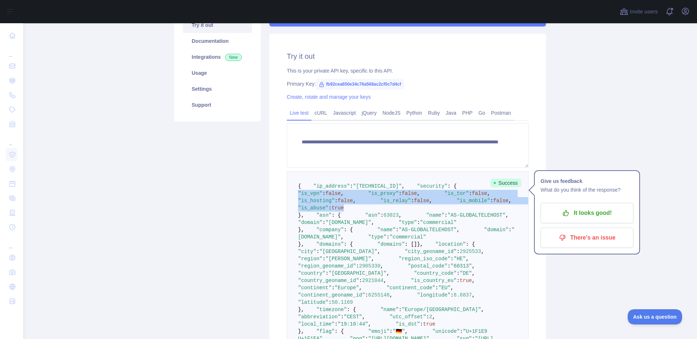
scroll to position [0, 0]
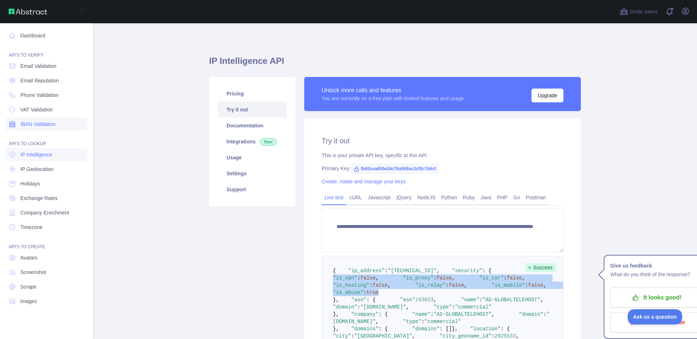
click at [48, 121] on span "IBAN Validation" at bounding box center [37, 124] width 35 height 7
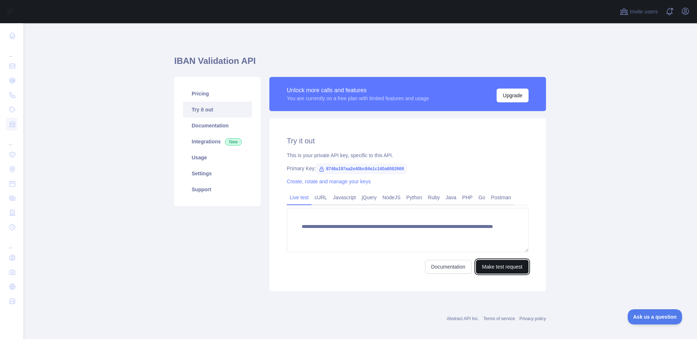
click at [497, 269] on button "Make test request" at bounding box center [502, 267] width 53 height 14
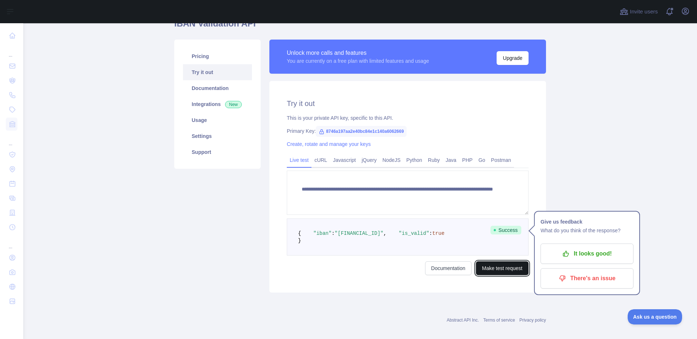
scroll to position [39, 0]
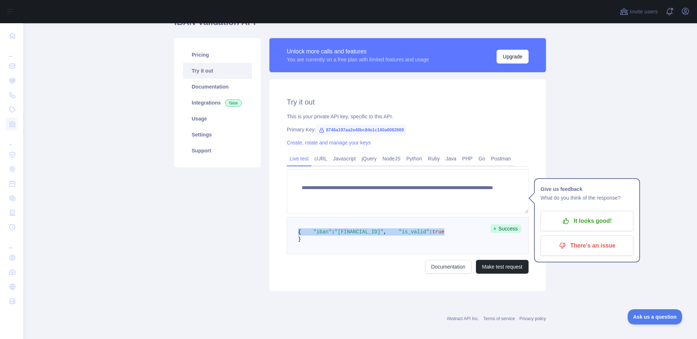
drag, startPoint x: 379, startPoint y: 248, endPoint x: 278, endPoint y: 228, distance: 103.1
click at [278, 228] on div "**********" at bounding box center [407, 186] width 277 height 212
click at [399, 235] on span ""is_valid"" at bounding box center [414, 232] width 30 height 6
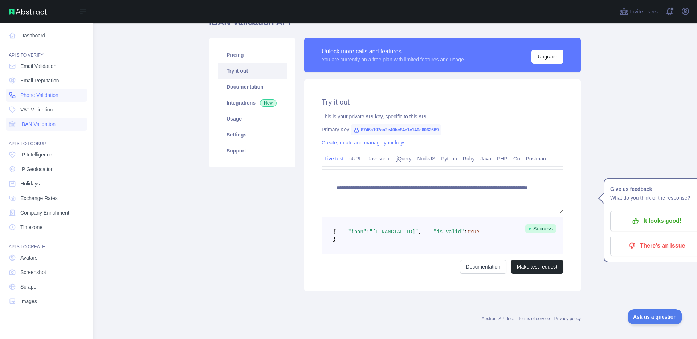
click at [29, 96] on span "Phone Validation" at bounding box center [39, 94] width 38 height 7
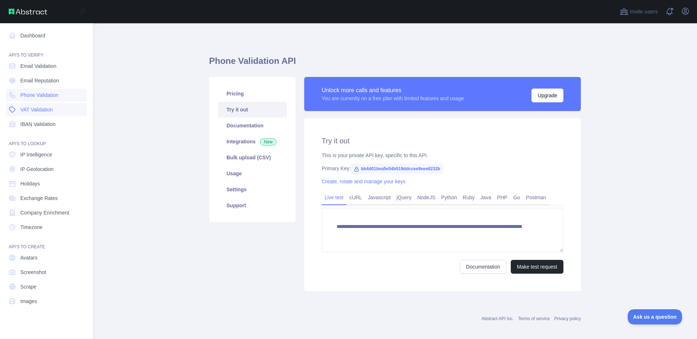
click at [29, 105] on link "VAT Validation" at bounding box center [46, 109] width 81 height 13
